Goal: Task Accomplishment & Management: Use online tool/utility

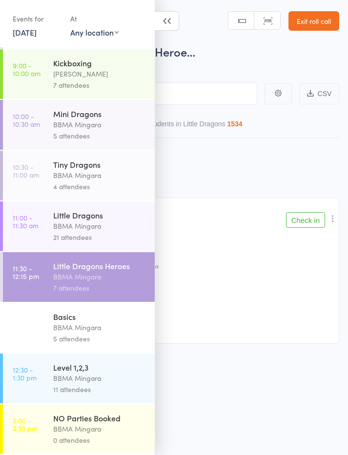
scroll to position [110, 0]
click at [48, 332] on link "12:30 - 1:15 pm Basics BBMA Mingara 5 attendees" at bounding box center [79, 328] width 152 height 50
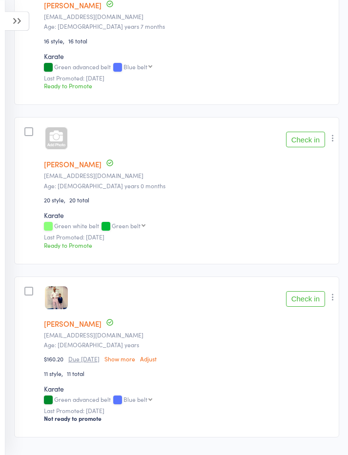
scroll to position [572, 0]
click at [304, 300] on button "Check in" at bounding box center [305, 299] width 39 height 16
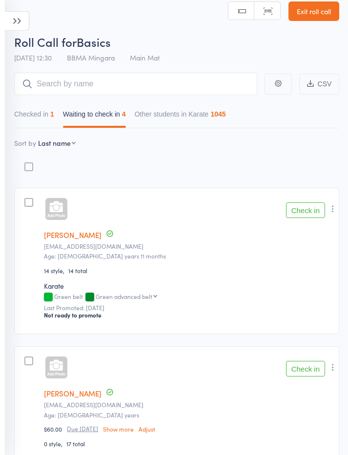
scroll to position [0, 0]
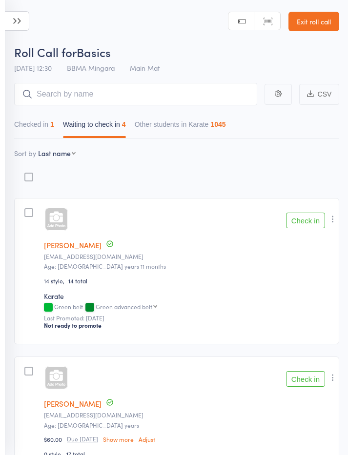
click at [21, 23] on icon at bounding box center [17, 21] width 24 height 20
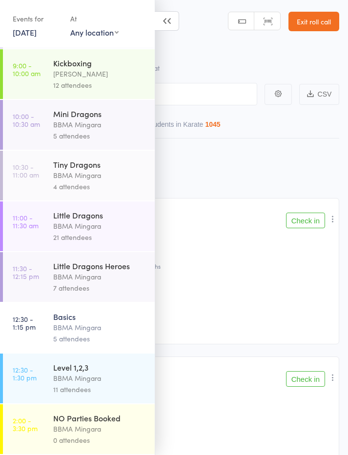
scroll to position [110, 0]
click at [56, 378] on div "BBMA Mingara" at bounding box center [99, 378] width 93 height 11
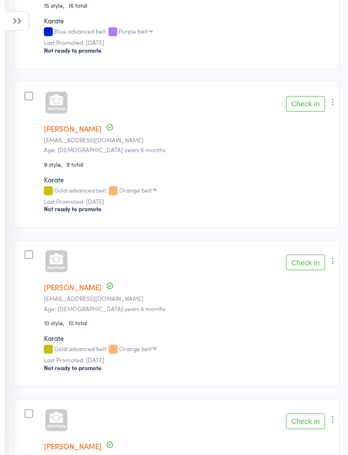
click at [311, 263] on button "Check in" at bounding box center [305, 263] width 39 height 16
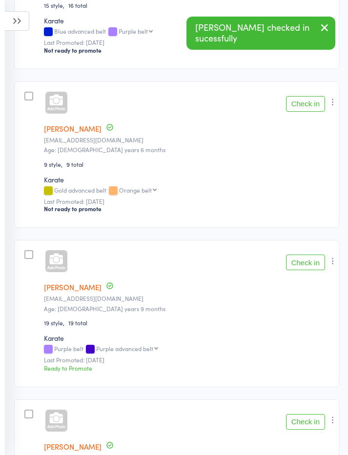
click at [313, 264] on button "Check in" at bounding box center [305, 263] width 39 height 16
click at [299, 110] on button "Check in" at bounding box center [305, 104] width 39 height 16
click at [298, 101] on button "Check in" at bounding box center [305, 104] width 39 height 16
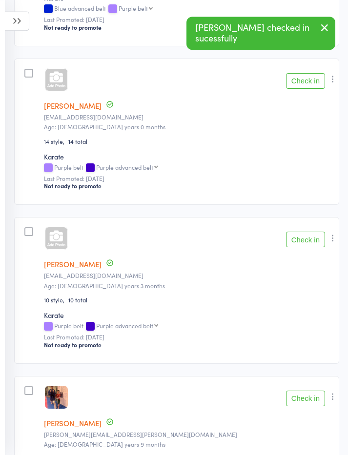
scroll to position [474, 0]
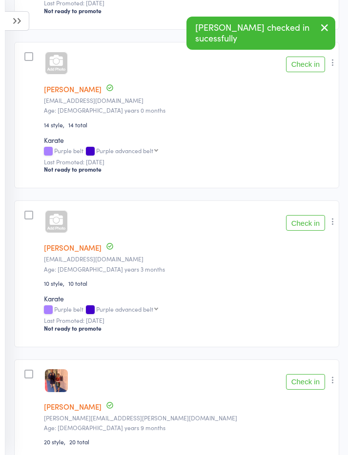
click at [304, 225] on button "Check in" at bounding box center [305, 223] width 39 height 16
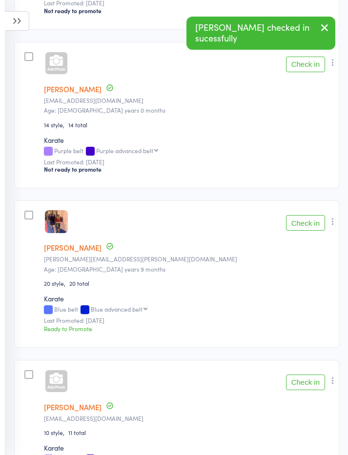
click at [301, 227] on button "Check in" at bounding box center [305, 223] width 39 height 16
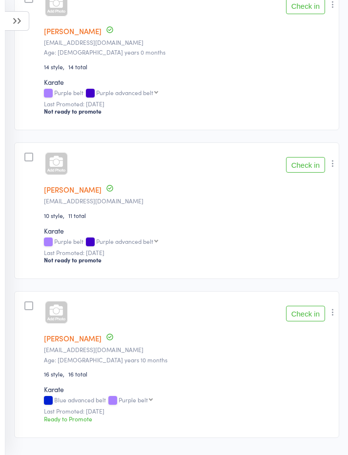
scroll to position [532, 0]
click at [306, 170] on button "Check in" at bounding box center [305, 165] width 39 height 16
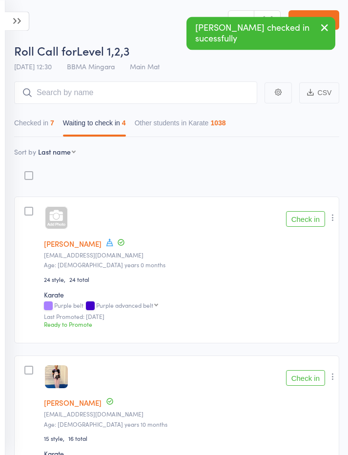
scroll to position [0, 0]
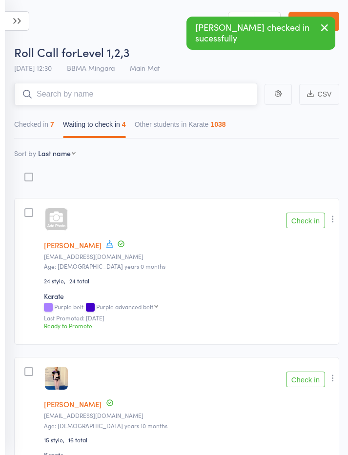
click at [178, 100] on input "search" at bounding box center [135, 94] width 243 height 22
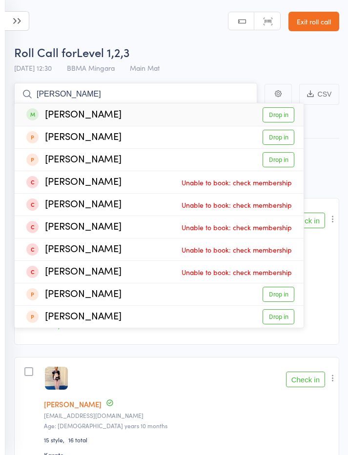
type input "[PERSON_NAME]"
click at [283, 116] on link "Drop in" at bounding box center [279, 114] width 32 height 15
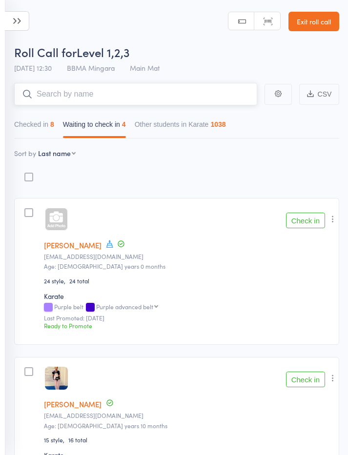
click at [281, 138] on nav "Checked in 8 Waiting to check in 4 Other students in Karate 1038" at bounding box center [177, 127] width 334 height 22
click at [19, 23] on icon at bounding box center [17, 21] width 24 height 20
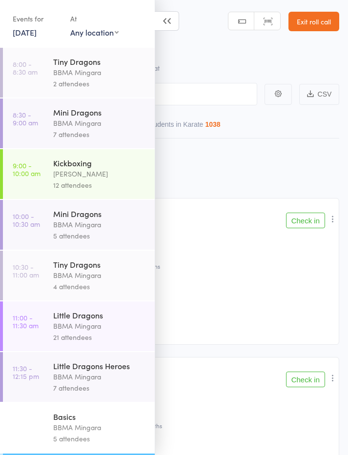
scroll to position [110, 0]
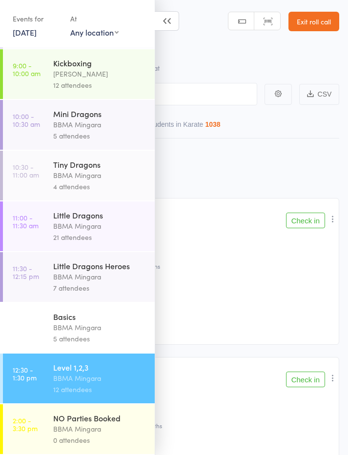
click at [101, 318] on div "Basics" at bounding box center [99, 316] width 93 height 11
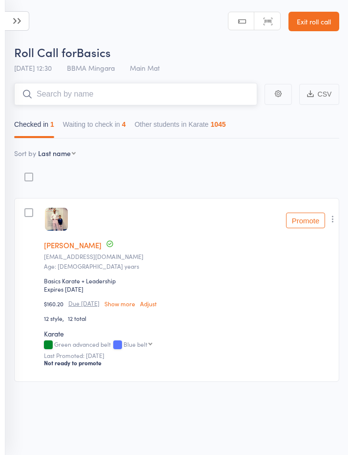
click at [107, 118] on button "Waiting to check in 4" at bounding box center [94, 127] width 63 height 22
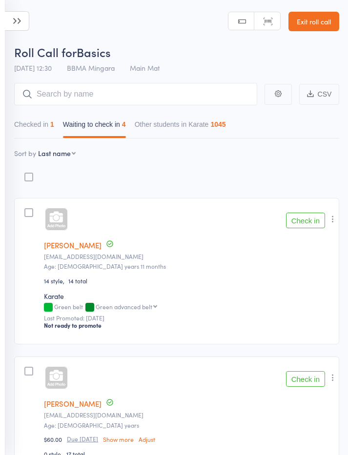
click at [317, 221] on button "Check in" at bounding box center [305, 221] width 39 height 16
